Goal: Information Seeking & Learning: Learn about a topic

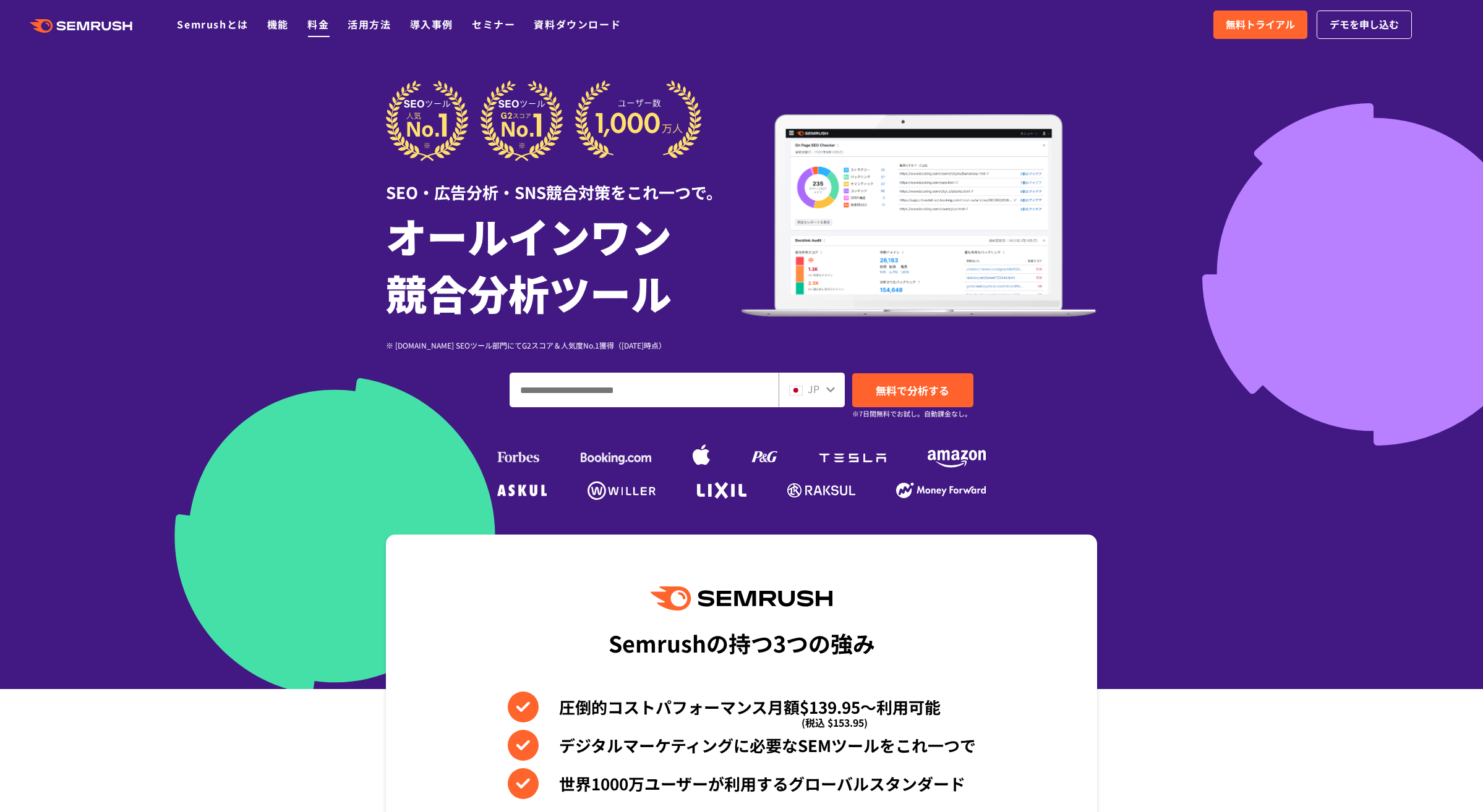
click at [322, 24] on link "料金" at bounding box center [318, 24] width 22 height 15
